Goal: Information Seeking & Learning: Learn about a topic

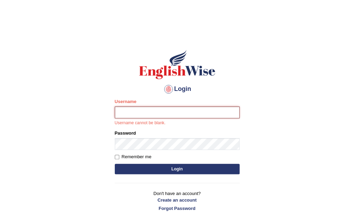
type input "IlianaOspina"
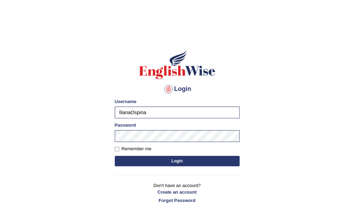
click at [196, 162] on button "Login" at bounding box center [177, 161] width 125 height 10
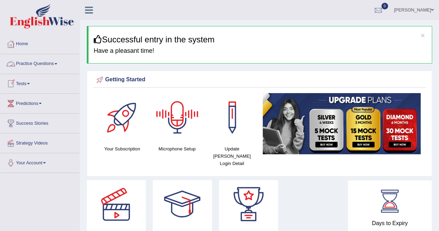
click at [60, 64] on link "Practice Questions" at bounding box center [39, 62] width 79 height 17
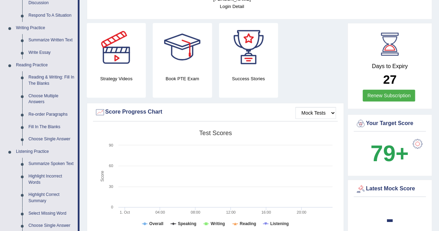
scroll to position [158, 0]
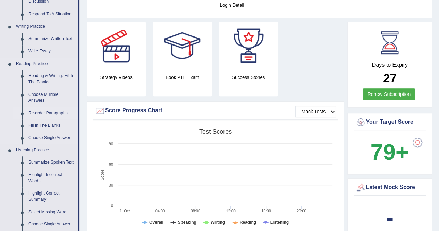
click at [49, 110] on link "Re-order Paragraphs" at bounding box center [51, 113] width 52 height 12
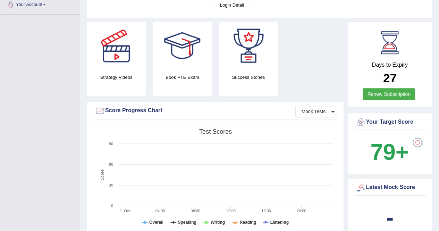
scroll to position [160, 0]
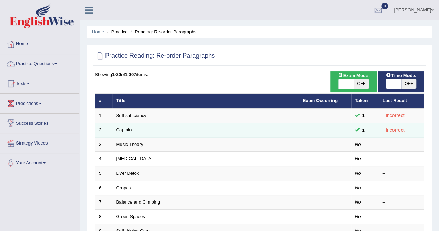
click at [125, 130] on link "Captain" at bounding box center [124, 129] width 16 height 5
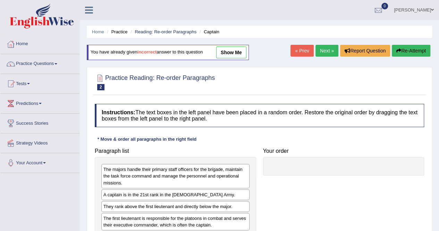
click at [257, 79] on div at bounding box center [259, 81] width 329 height 21
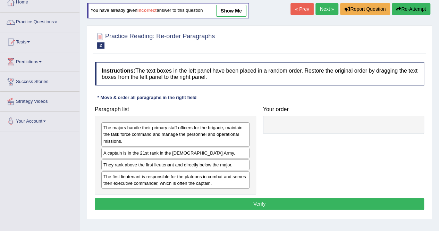
scroll to position [55, 0]
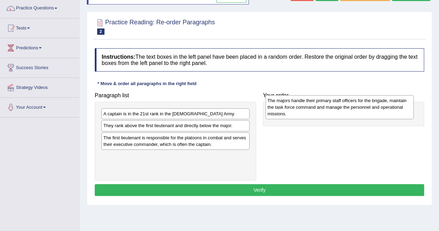
drag, startPoint x: 165, startPoint y: 127, endPoint x: 329, endPoint y: 114, distance: 164.5
click at [329, 114] on div "The majors handle their primary staff officers for the brigade, maintain the ta…" at bounding box center [339, 107] width 148 height 24
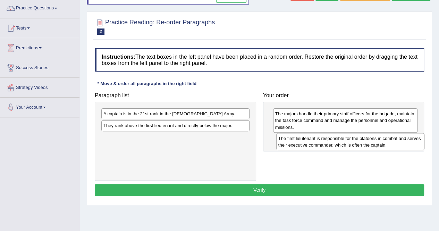
drag, startPoint x: 180, startPoint y: 140, endPoint x: 352, endPoint y: 140, distance: 172.6
click at [352, 140] on div "The first lieutenant is responsible for the platoons in combat and serves their…" at bounding box center [350, 141] width 148 height 17
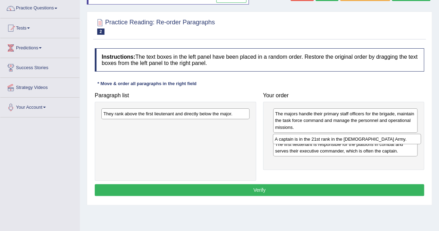
drag, startPoint x: 178, startPoint y: 112, endPoint x: 349, endPoint y: 137, distance: 173.1
click at [349, 137] on div "A captain is in the 21st rank in the US Army." at bounding box center [346, 138] width 148 height 10
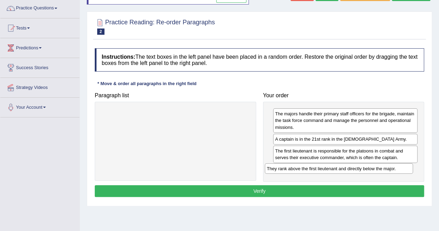
drag, startPoint x: 204, startPoint y: 113, endPoint x: 370, endPoint y: 167, distance: 174.8
click at [370, 167] on div "They rank above the first lieutenant and directly below the major." at bounding box center [339, 168] width 148 height 10
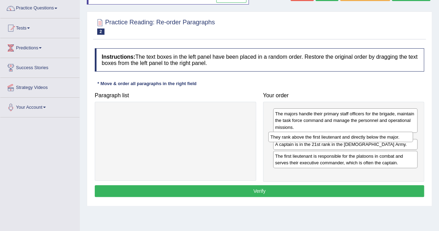
drag, startPoint x: 370, startPoint y: 167, endPoint x: 365, endPoint y: 136, distance: 31.9
click at [365, 136] on div "They rank above the first lieutenant and directly below the major." at bounding box center [340, 136] width 145 height 10
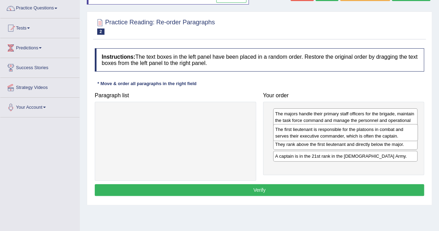
drag, startPoint x: 354, startPoint y: 165, endPoint x: 354, endPoint y: 133, distance: 32.6
click at [354, 133] on div "The first lieutenant is responsible for the platoons in combat and serves their…" at bounding box center [345, 132] width 145 height 17
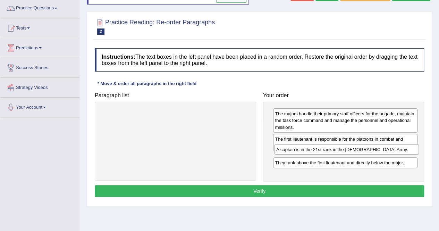
drag, startPoint x: 341, startPoint y: 168, endPoint x: 342, endPoint y: 151, distance: 16.7
click at [342, 151] on div "A captain is in the 21st rank in the US Army." at bounding box center [346, 149] width 145 height 10
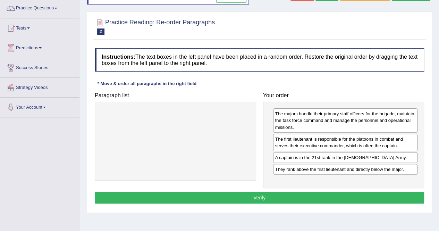
click at [348, 197] on button "Verify" at bounding box center [259, 197] width 329 height 12
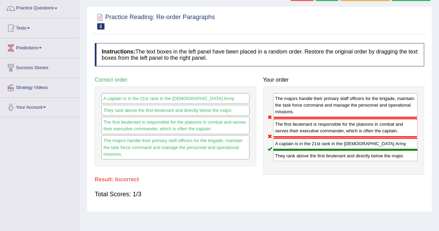
click at [32, 175] on div "Toggle navigation Home Practice Questions Speaking Practice Read Aloud Repeat S…" at bounding box center [219, 125] width 439 height 361
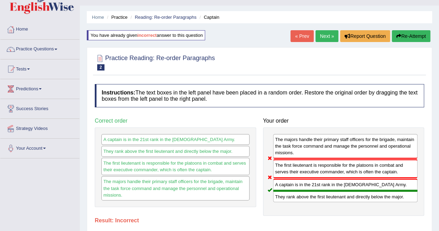
scroll to position [14, 0]
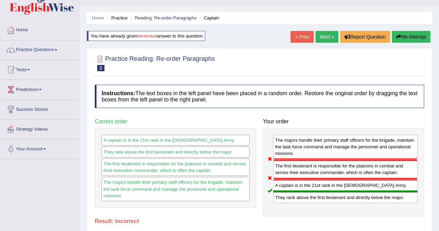
click at [328, 41] on link "Next »" at bounding box center [326, 37] width 23 height 12
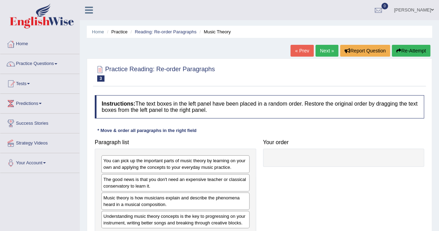
click at [257, 68] on div at bounding box center [259, 72] width 329 height 21
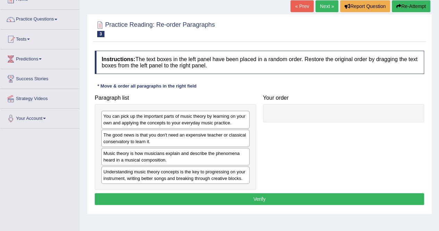
scroll to position [55, 0]
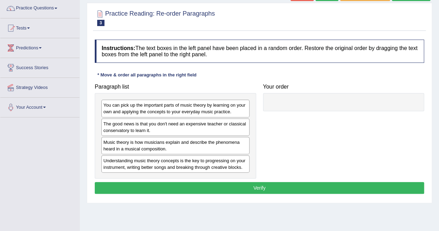
click at [289, 31] on div "Practice Reading: Re-order Paragraphs 3 Music Theory Instructions: The text box…" at bounding box center [259, 103] width 345 height 200
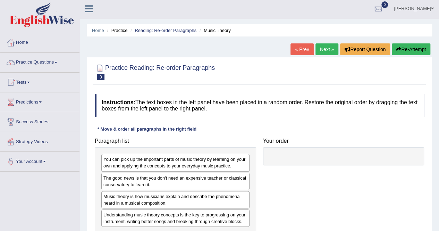
scroll to position [0, 0]
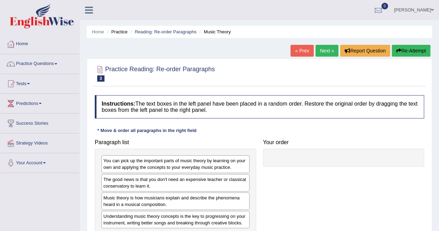
click at [245, 61] on div "Practice Reading: Re-order Paragraphs 3 Music Theory Instructions: The text box…" at bounding box center [259, 158] width 345 height 200
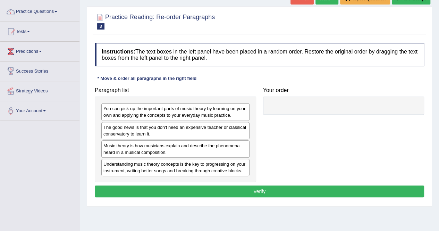
scroll to position [55, 0]
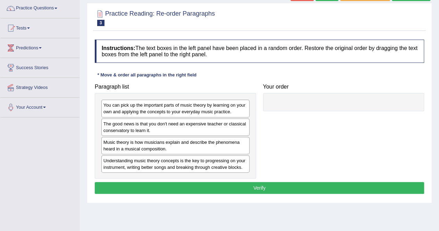
click at [296, 112] on div "Paragraph list You can pick up the important parts of music theory by learning …" at bounding box center [259, 129] width 336 height 98
click at [224, 218] on div "Home Practice Reading: Re-order Paragraphs Music Theory « Prev Next » Report Qu…" at bounding box center [259, 118] width 359 height 347
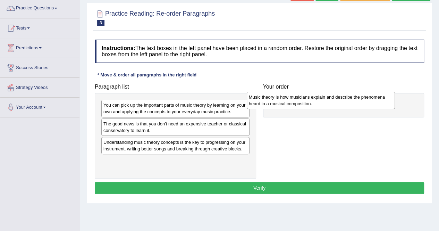
drag, startPoint x: 174, startPoint y: 142, endPoint x: 330, endPoint y: 99, distance: 162.0
click at [330, 99] on div "Music theory is how musicians explain and describe the phenomena heard in a mus…" at bounding box center [320, 100] width 148 height 17
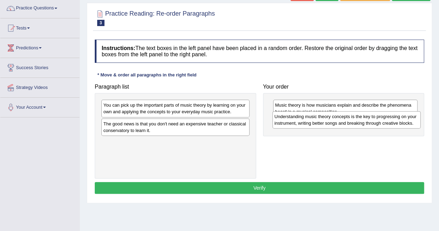
drag, startPoint x: 161, startPoint y: 147, endPoint x: 332, endPoint y: 122, distance: 172.7
click at [332, 122] on div "Understanding music theory concepts is the key to progressing on your instrumen…" at bounding box center [346, 119] width 148 height 17
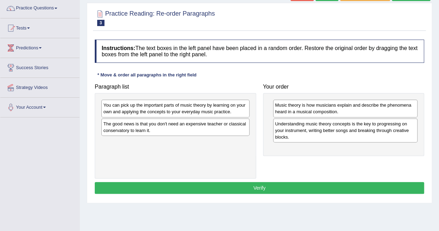
drag, startPoint x: 182, startPoint y: 144, endPoint x: 328, endPoint y: 128, distance: 146.5
click at [328, 128] on div "Paragraph list You can pick up the important parts of music theory by learning …" at bounding box center [259, 129] width 336 height 98
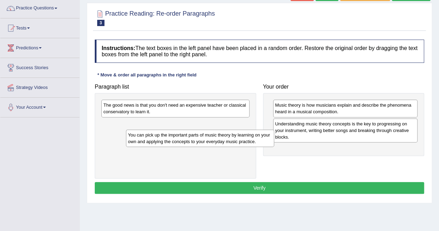
drag, startPoint x: 152, startPoint y: 109, endPoint x: 176, endPoint y: 139, distance: 38.2
click at [176, 139] on div "You can pick up the important parts of music theory by learning on your own and…" at bounding box center [200, 137] width 148 height 17
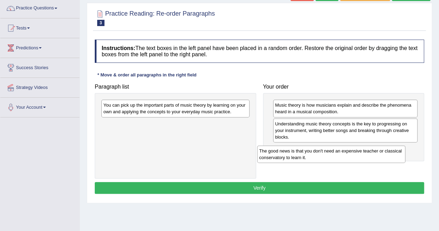
drag, startPoint x: 151, startPoint y: 109, endPoint x: 307, endPoint y: 154, distance: 162.9
click at [307, 154] on div "The good news is that you don't need an expensive teacher or classical conserva…" at bounding box center [331, 153] width 148 height 17
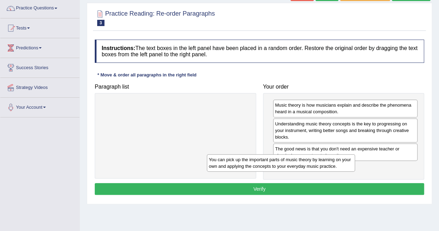
drag, startPoint x: 188, startPoint y: 108, endPoint x: 347, endPoint y: 169, distance: 170.7
click at [347, 169] on div "You can pick up the important parts of music theory by learning on your own and…" at bounding box center [281, 162] width 148 height 17
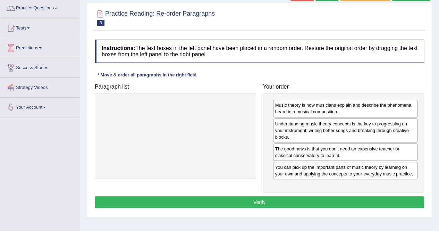
click at [292, 198] on button "Verify" at bounding box center [259, 202] width 329 height 12
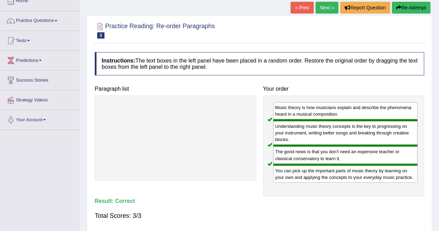
scroll to position [42, 0]
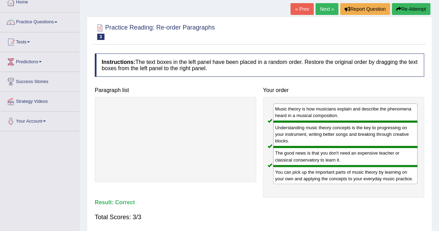
click at [327, 5] on link "Next »" at bounding box center [326, 9] width 23 height 12
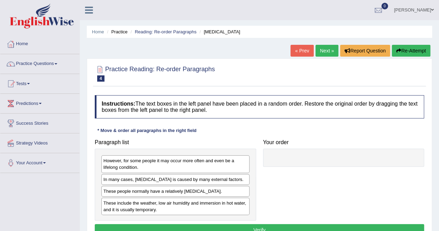
click at [279, 68] on div at bounding box center [259, 72] width 329 height 21
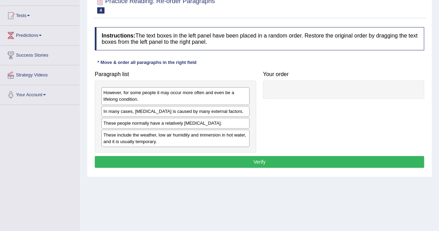
scroll to position [69, 0]
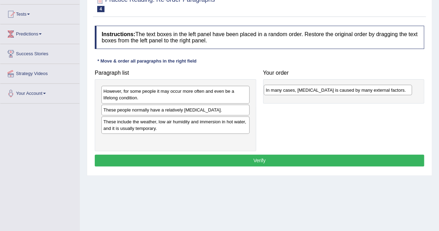
drag, startPoint x: 192, startPoint y: 109, endPoint x: 354, endPoint y: 90, distance: 163.4
click at [354, 90] on div "In many cases, dry skin is caused by many external factors." at bounding box center [337, 90] width 148 height 10
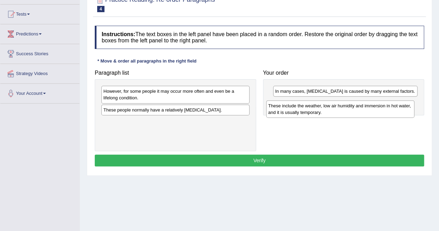
drag, startPoint x: 151, startPoint y: 126, endPoint x: 317, endPoint y: 110, distance: 166.5
click at [317, 110] on div "These include the weather, low air humidity and immersion in hot water, and it …" at bounding box center [340, 108] width 148 height 17
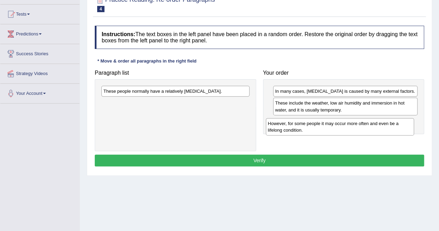
drag, startPoint x: 175, startPoint y: 95, endPoint x: 340, endPoint y: 127, distance: 167.5
click at [340, 127] on div "However, for some people it may occur more often and even be a lifelong conditi…" at bounding box center [340, 126] width 148 height 17
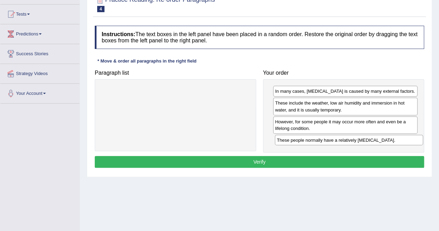
drag, startPoint x: 145, startPoint y: 89, endPoint x: 318, endPoint y: 138, distance: 180.1
click at [318, 138] on div "These people normally have a relatively sensitive skin." at bounding box center [349, 140] width 148 height 10
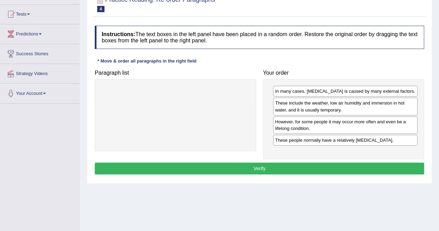
click at [250, 165] on button "Verify" at bounding box center [259, 168] width 329 height 12
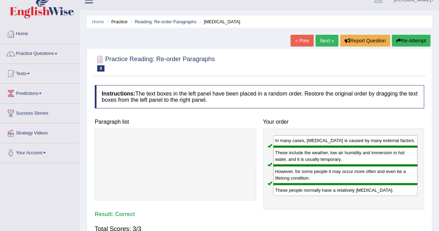
scroll to position [0, 0]
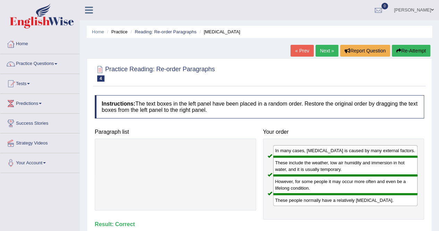
click at [325, 53] on link "Next »" at bounding box center [326, 51] width 23 height 12
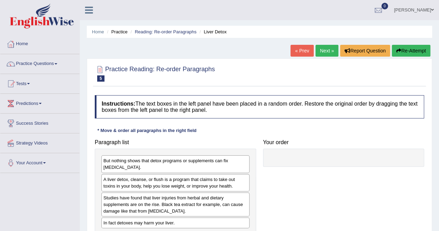
click at [271, 69] on div at bounding box center [259, 72] width 329 height 21
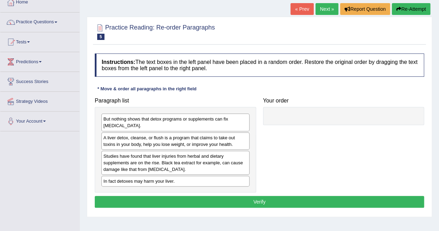
scroll to position [55, 0]
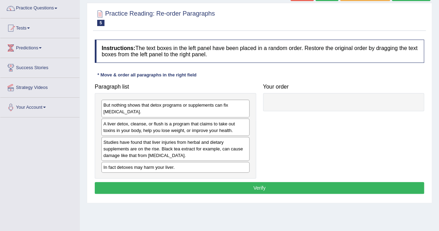
click at [161, 126] on div "A liver detox, cleanse, or flush is a program that claims to take out toxins in…" at bounding box center [175, 126] width 148 height 17
click at [169, 148] on div "Studies have found that liver injuries from herbal and dietary supplements are …" at bounding box center [175, 149] width 148 height 24
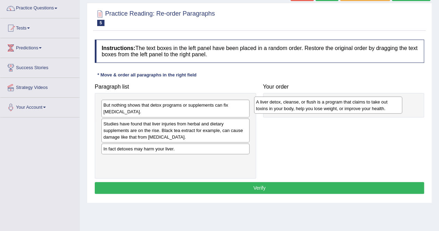
drag, startPoint x: 183, startPoint y: 128, endPoint x: 336, endPoint y: 106, distance: 154.4
click at [336, 106] on div "A liver detox, cleanse, or flush is a program that claims to take out toxins in…" at bounding box center [328, 104] width 148 height 17
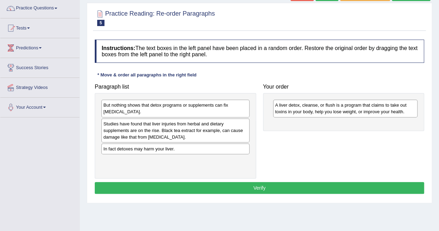
click at [166, 127] on div "Studies have found that liver injuries from herbal and dietary supplements are …" at bounding box center [175, 130] width 148 height 24
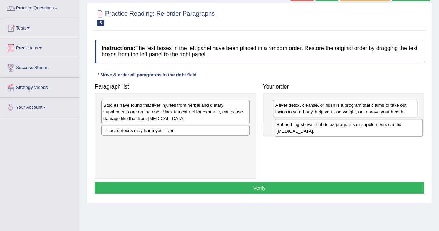
drag, startPoint x: 132, startPoint y: 112, endPoint x: 305, endPoint y: 131, distance: 174.0
click at [305, 131] on div "But nothing shows that detox programs or supplements can fix [MEDICAL_DATA]." at bounding box center [348, 127] width 148 height 17
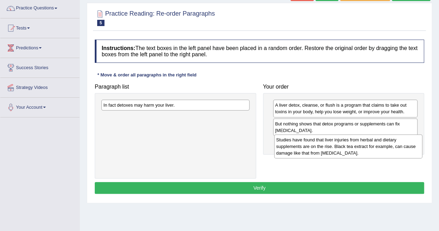
drag, startPoint x: 152, startPoint y: 112, endPoint x: 324, endPoint y: 147, distance: 176.1
click at [324, 147] on div "Studies have found that liver injuries from herbal and dietary supplements are …" at bounding box center [348, 146] width 148 height 24
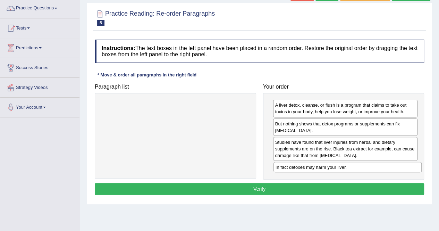
drag, startPoint x: 139, startPoint y: 104, endPoint x: 311, endPoint y: 166, distance: 182.8
click at [311, 166] on div "In fact detoxes may harm your liver." at bounding box center [347, 167] width 148 height 10
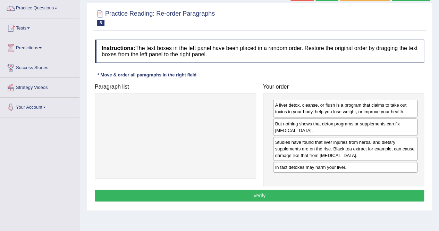
click at [197, 139] on div at bounding box center [175, 135] width 161 height 85
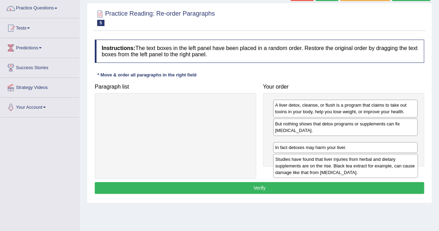
drag, startPoint x: 310, startPoint y: 146, endPoint x: 310, endPoint y: 163, distance: 17.7
click at [310, 163] on div "Studies have found that liver injuries from herbal and dietary supplements are …" at bounding box center [345, 166] width 145 height 24
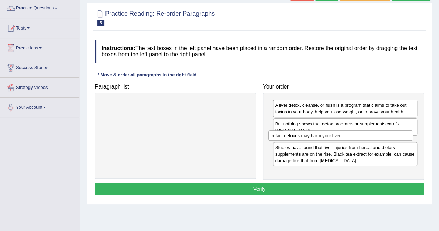
drag, startPoint x: 308, startPoint y: 166, endPoint x: 304, endPoint y: 136, distance: 30.2
click at [304, 136] on div "In fact detoxes may harm your liver." at bounding box center [340, 135] width 145 height 10
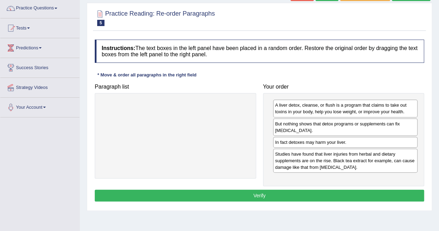
click at [179, 189] on button "Verify" at bounding box center [259, 195] width 329 height 12
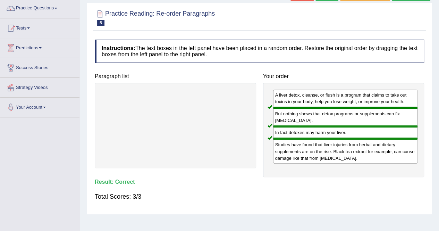
click at [274, 199] on div "Total Scores: 3/3" at bounding box center [259, 196] width 329 height 17
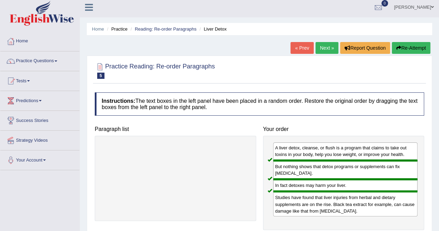
scroll to position [0, 0]
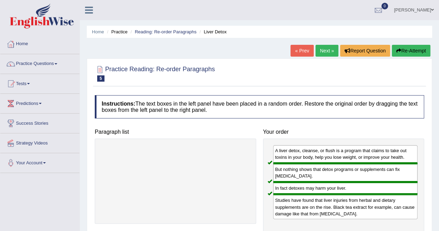
click at [323, 51] on link "Next »" at bounding box center [326, 51] width 23 height 12
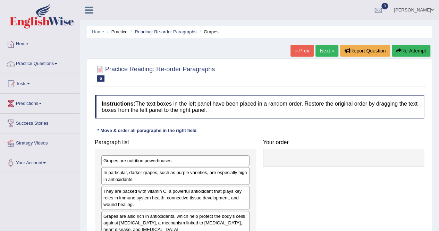
click at [248, 82] on div at bounding box center [259, 72] width 329 height 21
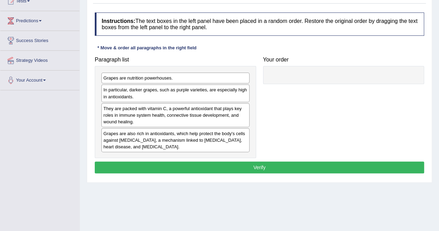
scroll to position [83, 0]
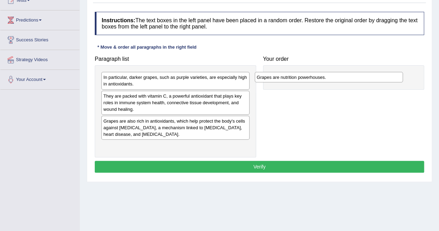
drag, startPoint x: 156, startPoint y: 77, endPoint x: 309, endPoint y: 77, distance: 153.2
click at [309, 77] on div "Grapes are nutrition powerhouses." at bounding box center [328, 77] width 148 height 10
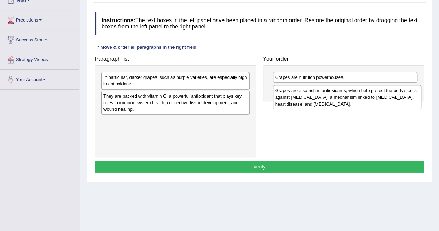
drag, startPoint x: 161, startPoint y: 125, endPoint x: 333, endPoint y: 95, distance: 174.2
click at [333, 95] on div "Grapes are also rich in antioxidants, which help protect the body's cells again…" at bounding box center [347, 97] width 148 height 24
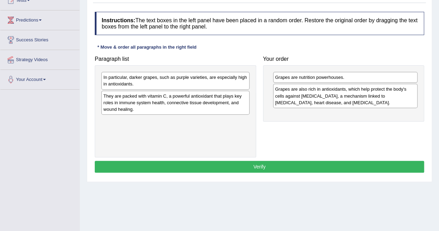
click at [179, 81] on div "In particular, darker grapes, such as purple varieties, are especially high in …" at bounding box center [175, 80] width 148 height 17
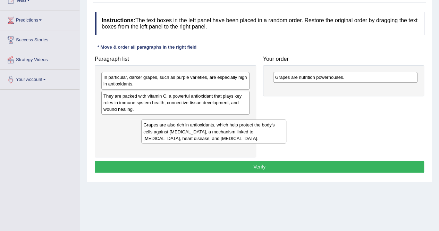
drag, startPoint x: 305, startPoint y: 93, endPoint x: 174, endPoint y: 129, distance: 136.6
click at [174, 129] on div "Grapes are also rich in antioxidants, which help protect the body's cells again…" at bounding box center [213, 131] width 145 height 24
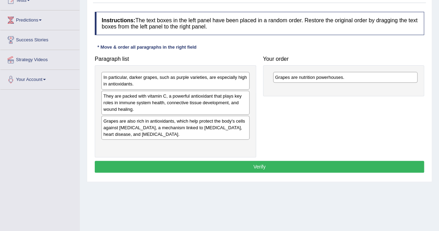
click at [146, 102] on div "They are packed with vitamin C, a powerful antioxidant that plays key roles in …" at bounding box center [175, 102] width 148 height 24
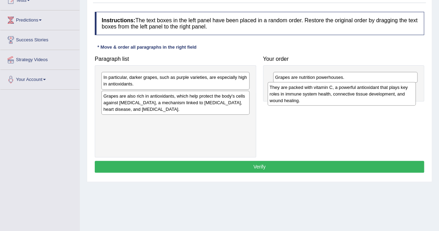
drag, startPoint x: 175, startPoint y: 104, endPoint x: 342, endPoint y: 95, distance: 167.0
click at [342, 95] on div "They are packed with vitamin C, a powerful antioxidant that plays key roles in …" at bounding box center [341, 94] width 148 height 24
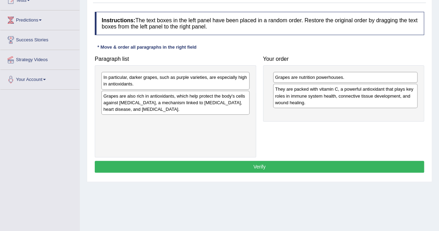
click at [160, 104] on div "Grapes are also rich in antioxidants, which help protect the body's cells again…" at bounding box center [175, 102] width 148 height 24
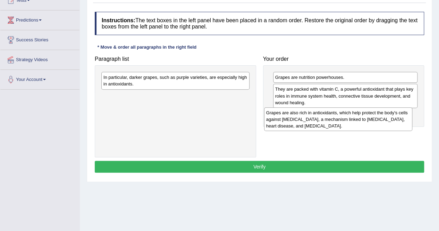
drag, startPoint x: 160, startPoint y: 104, endPoint x: 322, endPoint y: 121, distance: 163.5
click at [322, 121] on div "Grapes are also rich in antioxidants, which help protect the body's cells again…" at bounding box center [338, 119] width 148 height 24
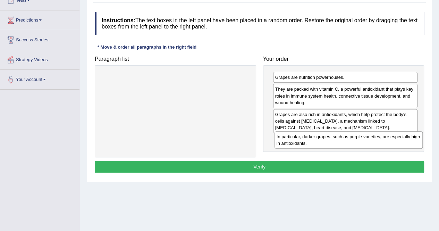
drag, startPoint x: 166, startPoint y: 80, endPoint x: 339, endPoint y: 140, distance: 182.9
click at [339, 140] on div "In particular, darker grapes, such as purple varieties, are especially high in …" at bounding box center [348, 139] width 148 height 17
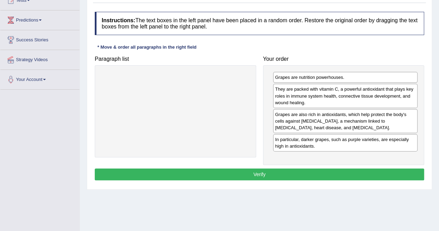
click at [173, 103] on div at bounding box center [175, 111] width 161 height 92
click at [224, 174] on button "Verify" at bounding box center [259, 174] width 329 height 12
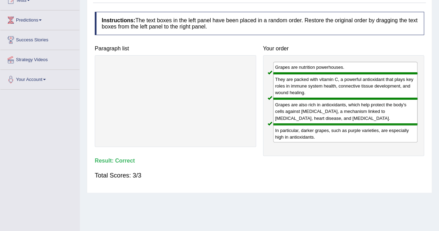
click at [224, 174] on div "Total Scores: 3/3" at bounding box center [259, 175] width 329 height 17
click at [285, 163] on div "Instructions: The text boxes in the left panel have been placed in a random ord…" at bounding box center [259, 98] width 332 height 181
click at [228, 142] on div at bounding box center [175, 101] width 161 height 92
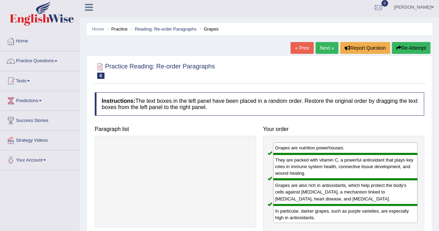
scroll to position [0, 0]
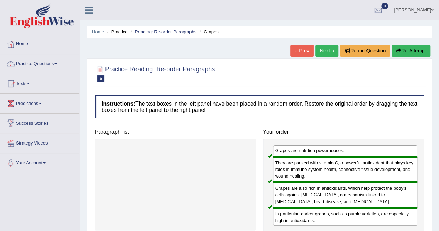
click at [321, 54] on link "Next »" at bounding box center [326, 51] width 23 height 12
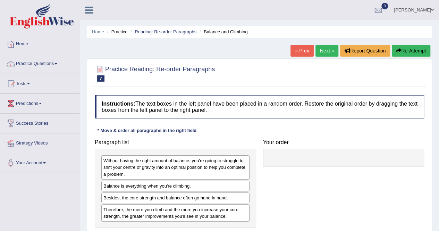
click at [247, 72] on div at bounding box center [259, 72] width 329 height 21
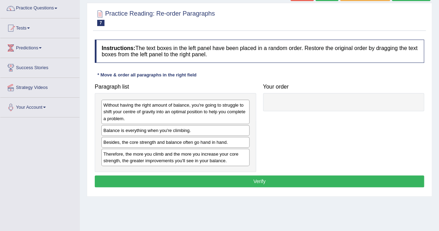
scroll to position [69, 0]
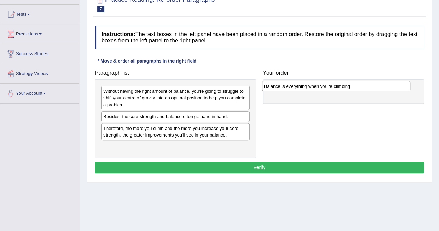
drag, startPoint x: 155, startPoint y: 114, endPoint x: 315, endPoint y: 84, distance: 163.3
click at [315, 84] on div "Balance is everything when you're climbing." at bounding box center [336, 86] width 148 height 10
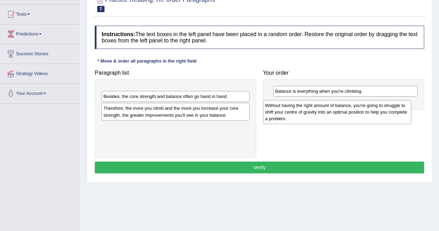
drag, startPoint x: 187, startPoint y: 96, endPoint x: 348, endPoint y: 110, distance: 162.2
click at [348, 110] on div "Without having the right amount of balance, you're going to struggle to shift y…" at bounding box center [337, 112] width 148 height 24
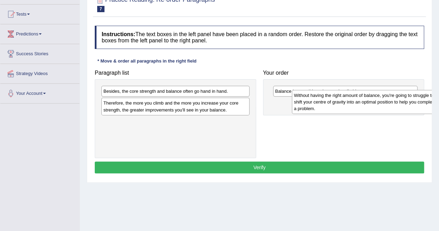
drag, startPoint x: 147, startPoint y: 93, endPoint x: 336, endPoint y: 97, distance: 188.6
click at [336, 97] on div "Without having the right amount of balance, you're going to struggle to shift y…" at bounding box center [366, 102] width 148 height 24
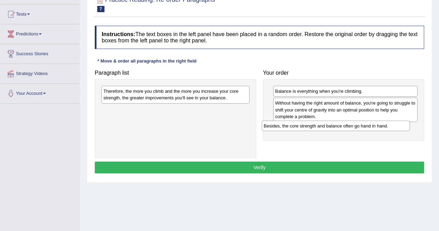
drag, startPoint x: 148, startPoint y: 90, endPoint x: 308, endPoint y: 124, distance: 163.9
click at [308, 124] on div "Besides, the core strength and balance often go hand in hand." at bounding box center [335, 125] width 148 height 10
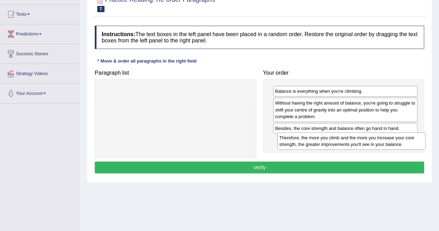
drag, startPoint x: 171, startPoint y: 93, endPoint x: 346, endPoint y: 140, distance: 181.1
click at [346, 140] on div "Therefore, the more you climb and the more you increase your core strength, the…" at bounding box center [351, 140] width 148 height 17
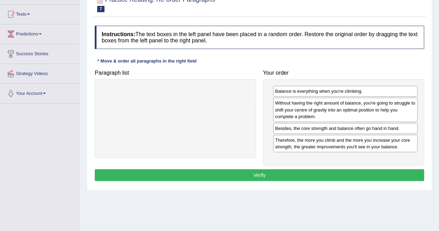
click at [301, 173] on button "Verify" at bounding box center [259, 175] width 329 height 12
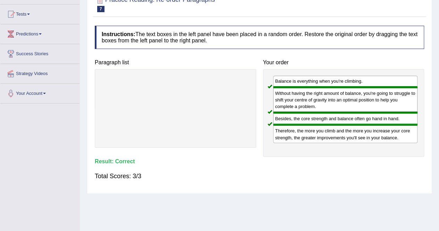
click at [245, 137] on div at bounding box center [175, 108] width 161 height 78
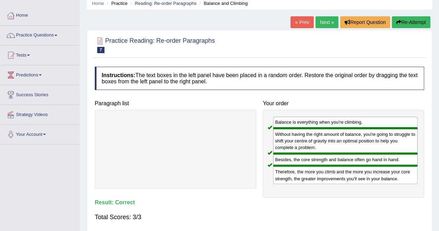
scroll to position [28, 0]
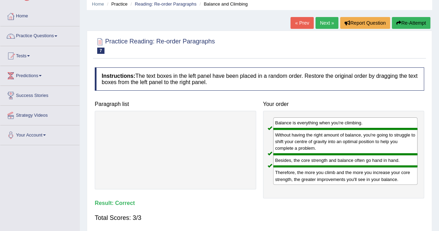
click at [324, 26] on link "Next »" at bounding box center [326, 23] width 23 height 12
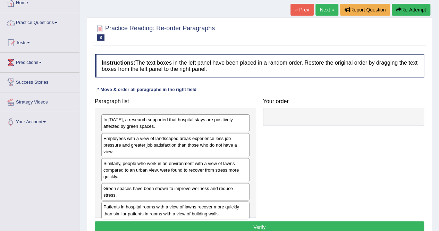
scroll to position [53, 0]
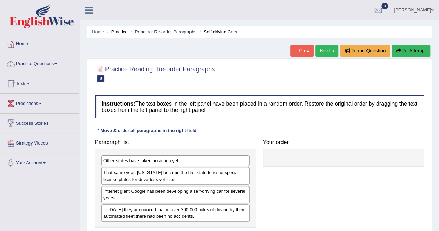
click at [244, 132] on div "Instructions: The text boxes in the left panel have been placed in a random ord…" at bounding box center [259, 170] width 332 height 156
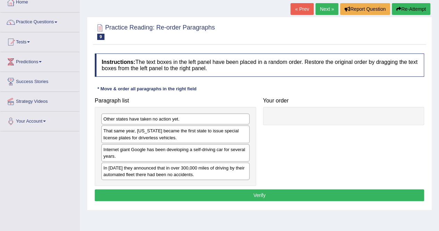
scroll to position [55, 0]
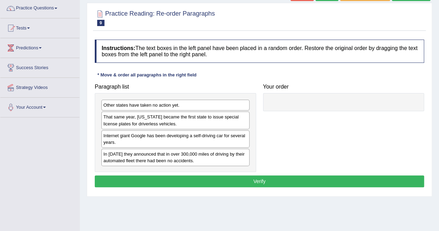
click at [253, 76] on div "Instructions: The text boxes in the left panel have been placed in a random ord…" at bounding box center [259, 114] width 332 height 156
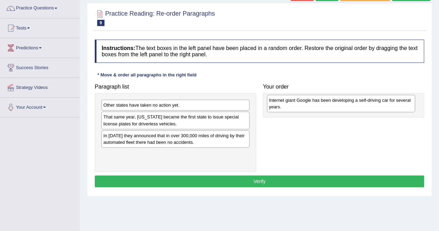
drag, startPoint x: 144, startPoint y: 140, endPoint x: 309, endPoint y: 106, distance: 169.0
click at [309, 106] on div "Internet giant Google has been developing a self-driving car for several years." at bounding box center [341, 103] width 148 height 17
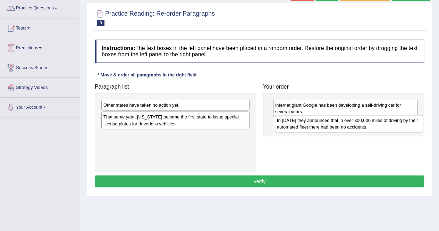
drag, startPoint x: 171, startPoint y: 139, endPoint x: 344, endPoint y: 124, distance: 174.0
click at [344, 124] on div "In 2012 they announced that in over 300,000 miles of driving by their automated…" at bounding box center [349, 123] width 148 height 17
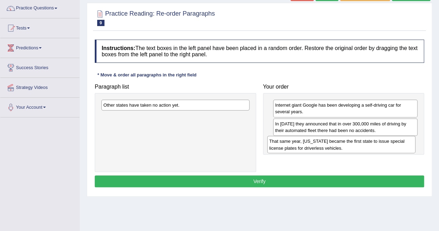
drag, startPoint x: 155, startPoint y: 120, endPoint x: 321, endPoint y: 145, distance: 167.5
click at [321, 145] on div "That same year, Nevada became the first state to issue special license plates f…" at bounding box center [341, 144] width 148 height 17
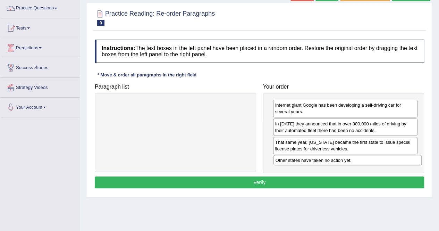
drag, startPoint x: 164, startPoint y: 106, endPoint x: 336, endPoint y: 162, distance: 180.6
click at [336, 162] on div "Other states have taken no action yet." at bounding box center [347, 160] width 148 height 10
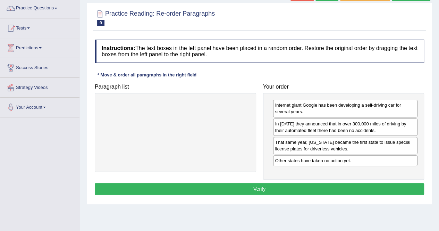
click at [248, 186] on button "Verify" at bounding box center [259, 189] width 329 height 12
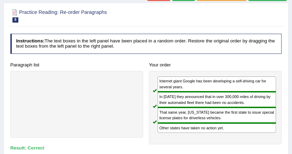
drag, startPoint x: 439, startPoint y: 0, endPoint x: 99, endPoint y: 110, distance: 357.3
click at [99, 110] on div at bounding box center [76, 104] width 133 height 67
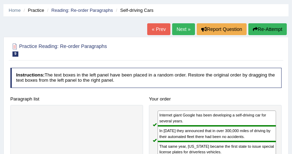
scroll to position [18, 0]
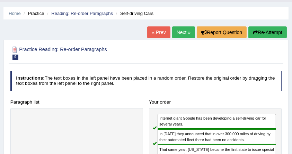
click at [183, 34] on link "Next »" at bounding box center [183, 32] width 23 height 12
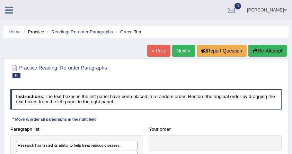
click at [129, 66] on h2 "Practice Reading: Re-order Paragraphs 10 Green Tea" at bounding box center [94, 70] width 168 height 15
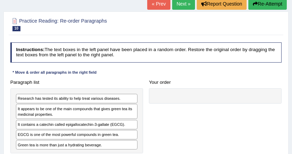
scroll to position [46, 0]
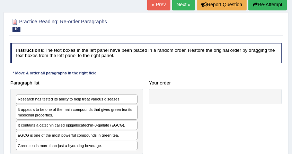
click at [139, 56] on h4 "Instructions: The text boxes in the left panel have been placed in a random ord…" at bounding box center [146, 53] width 272 height 20
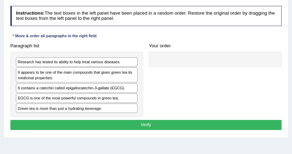
scroll to position [92, 0]
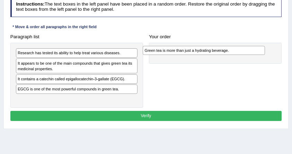
drag, startPoint x: 53, startPoint y: 96, endPoint x: 204, endPoint y: 52, distance: 157.5
click at [204, 52] on div "Green tea is more than just a hydrating beverage." at bounding box center [204, 50] width 122 height 9
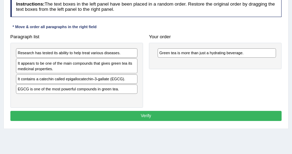
click at [50, 98] on div "Research has tested its ability to help treat various diseases. It appears to b…" at bounding box center [76, 75] width 133 height 65
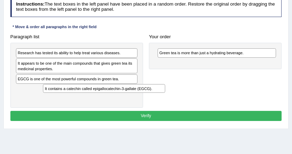
drag, startPoint x: 46, startPoint y: 80, endPoint x: 80, endPoint y: 99, distance: 38.8
click at [80, 99] on div "Research has tested its ability to help treat various diseases. It appears to b…" at bounding box center [76, 75] width 133 height 65
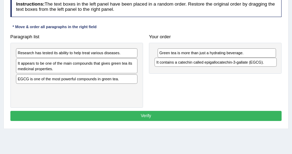
drag, startPoint x: 71, startPoint y: 88, endPoint x: 236, endPoint y: 68, distance: 166.3
click at [236, 68] on div "Paragraph list Research has tested its ability to help treat various diseases. …" at bounding box center [146, 70] width 278 height 76
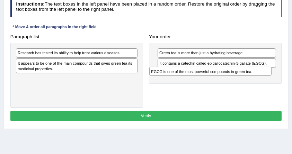
drag, startPoint x: 64, startPoint y: 79, endPoint x: 223, endPoint y: 78, distance: 158.8
click at [223, 78] on div "Paragraph list Research has tested its ability to help treat various diseases. …" at bounding box center [146, 70] width 278 height 76
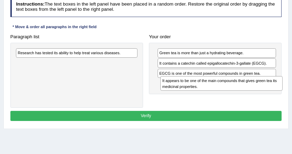
drag, startPoint x: 57, startPoint y: 63, endPoint x: 229, endPoint y: 89, distance: 174.0
click at [229, 89] on div "It appears to be one of the main compounds that gives green tea its medicinal p…" at bounding box center [222, 83] width 122 height 15
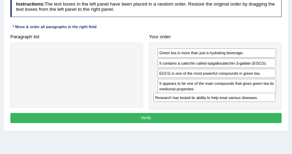
drag, startPoint x: 67, startPoint y: 53, endPoint x: 231, endPoint y: 109, distance: 172.8
click at [231, 109] on div "Instructions: The text boxes in the left panel have been placed in a random ord…" at bounding box center [146, 60] width 275 height 133
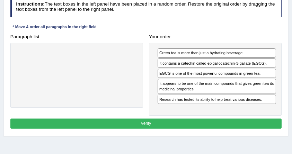
click at [150, 120] on button "Verify" at bounding box center [146, 123] width 272 height 10
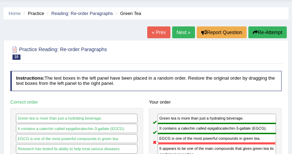
scroll to position [18, 0]
click at [179, 33] on link "Next »" at bounding box center [183, 32] width 23 height 12
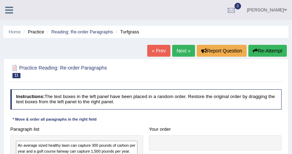
click at [126, 58] on div "Practice Reading: Re-order Paragraphs 11 Turfgrass Instructions: The text boxes…" at bounding box center [145, 148] width 285 height 181
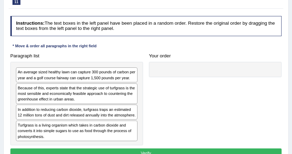
scroll to position [74, 0]
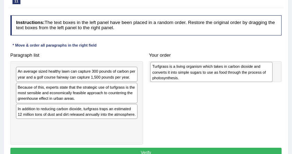
drag, startPoint x: 69, startPoint y: 128, endPoint x: 229, endPoint y: 73, distance: 169.2
click at [229, 73] on div "Turfgrass is a living organism which takes in carbon dioxide and converts it in…" at bounding box center [211, 72] width 122 height 20
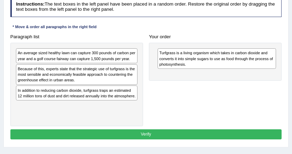
scroll to position [92, 0]
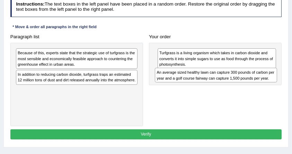
drag, startPoint x: 58, startPoint y: 56, endPoint x: 224, endPoint y: 81, distance: 167.3
click at [224, 81] on div "Paragraph list An average sized healthy lawn can capture 300 pounds of carbon p…" at bounding box center [146, 79] width 278 height 94
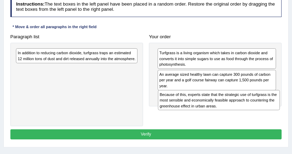
drag, startPoint x: 56, startPoint y: 58, endPoint x: 225, endPoint y: 110, distance: 176.6
click at [225, 110] on div "Paragraph list Because of this, experts state that the strategic use of turfgra…" at bounding box center [146, 79] width 278 height 94
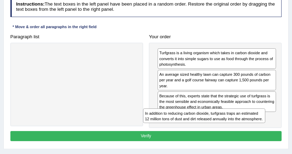
drag, startPoint x: 58, startPoint y: 57, endPoint x: 210, endPoint y: 131, distance: 168.7
click at [210, 131] on div "Instructions: The text boxes in the left panel have been placed in a random ord…" at bounding box center [146, 69] width 275 height 151
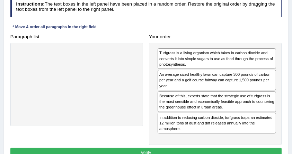
click at [148, 147] on button "Verify" at bounding box center [146, 152] width 272 height 10
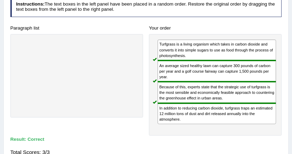
click at [139, 135] on div "Instructions: The text boxes in the left panel have been placed in a random ord…" at bounding box center [146, 79] width 275 height 170
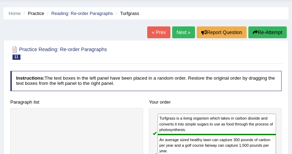
scroll to position [18, 0]
click at [218, 97] on div "Your order Turfgrass is a living organism which takes in carbon dioxide and con…" at bounding box center [215, 153] width 139 height 112
click at [182, 33] on link "Next »" at bounding box center [183, 32] width 23 height 12
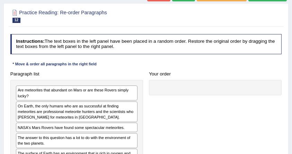
scroll to position [46, 0]
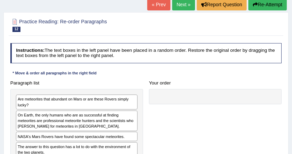
click at [179, 5] on link "Next »" at bounding box center [183, 5] width 23 height 12
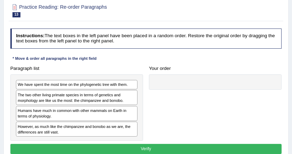
scroll to position [83, 0]
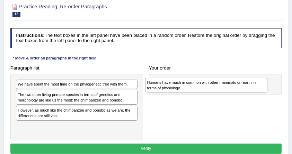
drag, startPoint x: 58, startPoint y: 112, endPoint x: 212, endPoint y: 87, distance: 155.8
click at [212, 87] on div "Humans have much in common with other mammals on Earth in terms of physiology." at bounding box center [206, 85] width 122 height 15
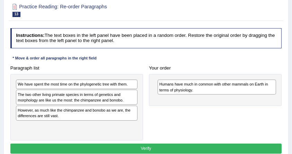
click at [118, 66] on h4 "Paragraph list" at bounding box center [76, 68] width 133 height 5
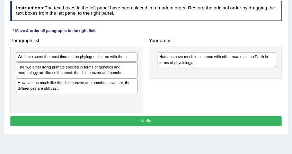
scroll to position [111, 0]
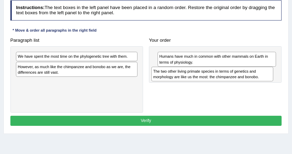
drag, startPoint x: 57, startPoint y: 69, endPoint x: 218, endPoint y: 79, distance: 161.6
click at [218, 79] on div "The two other living primate species in terms of genetics and morphology are li…" at bounding box center [212, 74] width 122 height 15
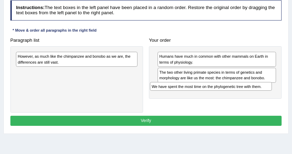
drag, startPoint x: 71, startPoint y: 55, endPoint x: 231, endPoint y: 94, distance: 164.0
click at [231, 94] on div "Paragraph list We have spent the most time on the phylogenetic tree with them. …" at bounding box center [146, 74] width 278 height 78
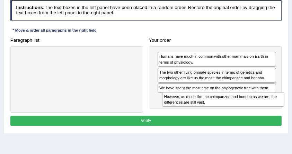
drag, startPoint x: 49, startPoint y: 60, endPoint x: 220, endPoint y: 110, distance: 178.8
click at [220, 110] on div "Paragraph list However, as much like the chimpanzee and bonobo as we are, the d…" at bounding box center [146, 74] width 278 height 78
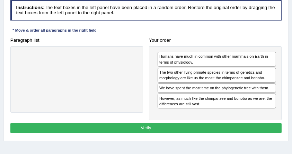
click at [183, 125] on button "Verify" at bounding box center [146, 128] width 272 height 10
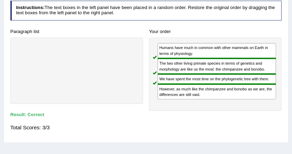
click at [127, 130] on div "Total Scores: 3/3" at bounding box center [146, 127] width 272 height 14
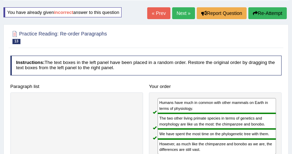
scroll to position [37, 0]
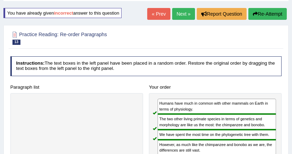
click at [182, 16] on link "Next »" at bounding box center [183, 14] width 23 height 12
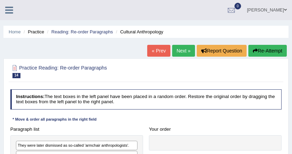
click at [132, 81] on div "Practice Reading: Re-order Paragraphs 14 Cultural Anthropology" at bounding box center [146, 72] width 275 height 20
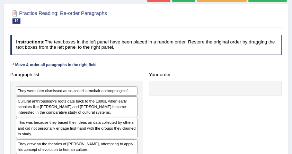
scroll to position [64, 0]
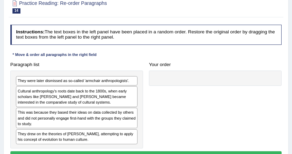
click at [129, 49] on div "Instructions: The text boxes in the left panel have been placed in a random ord…" at bounding box center [146, 94] width 275 height 144
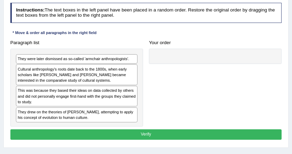
scroll to position [92, 0]
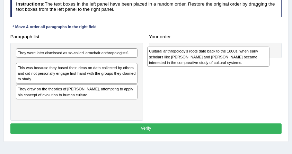
drag, startPoint x: 49, startPoint y: 69, endPoint x: 205, endPoint y: 60, distance: 156.6
click at [205, 60] on div "Cultural anthropology's roots date back to the 1800s, when early scholars like …" at bounding box center [208, 56] width 122 height 20
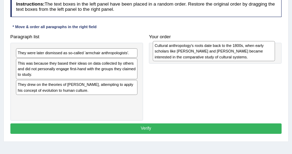
drag, startPoint x: 83, startPoint y: 69, endPoint x: 245, endPoint y: 54, distance: 163.6
click at [245, 54] on div "Cultural anthropology's roots date back to the 1800s, when early scholars like …" at bounding box center [214, 51] width 122 height 20
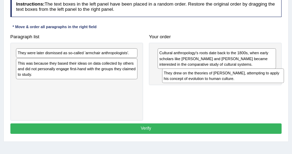
drag, startPoint x: 49, startPoint y: 86, endPoint x: 222, endPoint y: 82, distance: 173.7
click at [222, 82] on div "Paragraph list They were later dismissed as so-called 'armchair anthropologists…" at bounding box center [146, 76] width 278 height 89
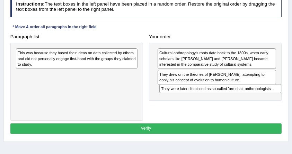
drag, startPoint x: 68, startPoint y: 52, endPoint x: 238, endPoint y: 96, distance: 176.3
click at [238, 96] on div "Paragraph list They were later dismissed as so-called 'armchair anthropologists…" at bounding box center [146, 76] width 278 height 89
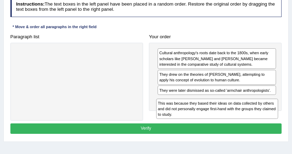
drag, startPoint x: 82, startPoint y: 56, endPoint x: 249, endPoint y: 118, distance: 178.0
click at [249, 118] on div "Paragraph list This was because they based their ideas on data collected by oth…" at bounding box center [146, 76] width 278 height 89
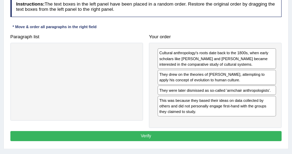
click at [148, 133] on button "Verify" at bounding box center [146, 136] width 272 height 10
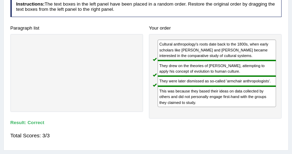
click at [135, 111] on div "Paragraph list Correct order Cultural anthropology's roots date back to the 180…" at bounding box center [146, 71] width 278 height 96
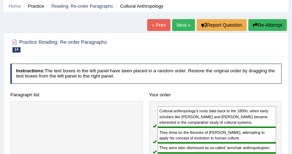
scroll to position [18, 0]
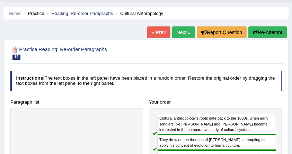
click at [183, 35] on link "Next »" at bounding box center [183, 32] width 23 height 12
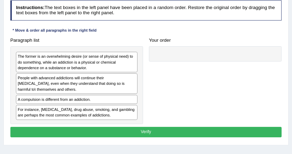
scroll to position [92, 0]
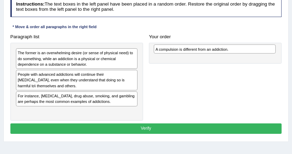
drag, startPoint x: 82, startPoint y: 94, endPoint x: 246, endPoint y: 51, distance: 169.6
click at [246, 51] on div "A compulsion is different from an addiction." at bounding box center [215, 48] width 122 height 9
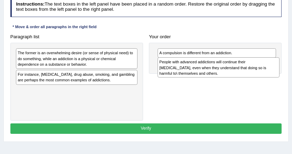
drag, startPoint x: 63, startPoint y: 77, endPoint x: 231, endPoint y: 70, distance: 168.6
click at [231, 70] on div "People with advanced addictions will continue their addictive behavior, even wh…" at bounding box center [219, 67] width 122 height 20
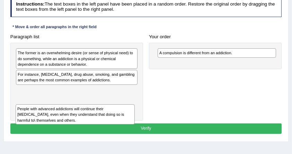
drag, startPoint x: 199, startPoint y: 67, endPoint x: 34, endPoint y: 126, distance: 175.2
click at [34, 126] on div "Instructions: The text boxes in the left panel have been placed in a random ord…" at bounding box center [146, 66] width 275 height 144
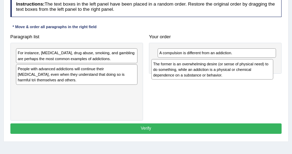
drag, startPoint x: 48, startPoint y: 54, endPoint x: 209, endPoint y: 70, distance: 162.3
click at [209, 70] on div "The former is an overwhelming desire (or sense of physical need) to do somethin…" at bounding box center [212, 69] width 122 height 20
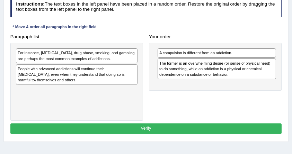
click at [56, 73] on div "People with advanced addictions will continue their addictive behavior, even wh…" at bounding box center [77, 74] width 122 height 20
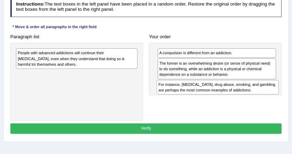
drag, startPoint x: 55, startPoint y: 55, endPoint x: 223, endPoint y: 96, distance: 172.2
click at [223, 96] on div "Paragraph list For instance, alcoholism, drug abuse, smoking, and gambling are …" at bounding box center [146, 76] width 278 height 89
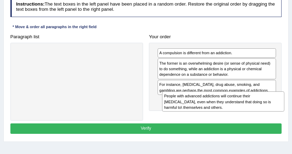
drag, startPoint x: 76, startPoint y: 59, endPoint x: 250, endPoint y: 113, distance: 182.1
click at [250, 113] on div "Paragraph list People with advanced addictions will continue their addictive be…" at bounding box center [146, 76] width 278 height 89
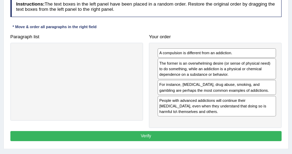
click at [89, 83] on div at bounding box center [76, 82] width 133 height 78
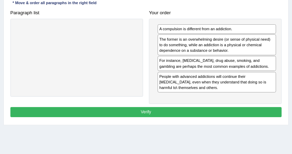
scroll to position [120, 0]
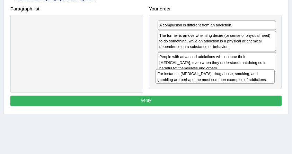
drag, startPoint x: 181, startPoint y: 58, endPoint x: 181, endPoint y: 87, distance: 29.5
click at [181, 87] on div "Paragraph list Correct order A compulsion is different from an addiction. The f…" at bounding box center [146, 48] width 278 height 89
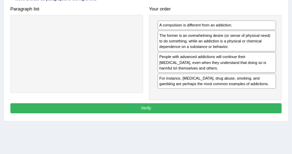
click at [167, 104] on button "Verify" at bounding box center [146, 108] width 272 height 10
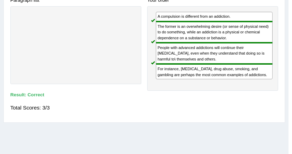
scroll to position [111, 0]
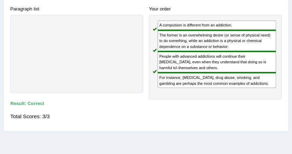
click at [154, 113] on div "Total Scores: 3/3" at bounding box center [146, 116] width 272 height 14
click at [155, 111] on div "Total Scores: 3/3" at bounding box center [146, 116] width 272 height 14
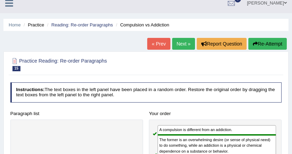
scroll to position [0, 0]
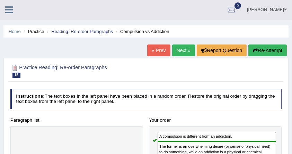
click at [179, 52] on link "Next »" at bounding box center [183, 50] width 23 height 12
